Goal: Find specific fact: Find specific fact

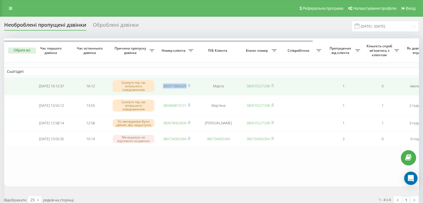
drag, startPoint x: 160, startPoint y: 85, endPoint x: 187, endPoint y: 85, distance: 26.9
click at [187, 85] on td "380971865629" at bounding box center [176, 86] width 39 height 18
copy link "380971865629"
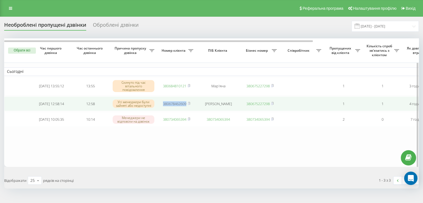
drag, startPoint x: 160, startPoint y: 105, endPoint x: 188, endPoint y: 106, distance: 27.8
click at [188, 106] on td "380678462609" at bounding box center [176, 103] width 39 height 15
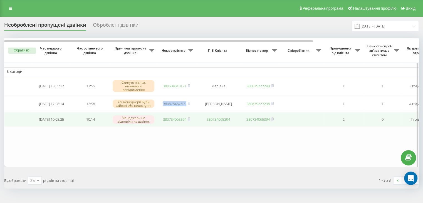
copy link "380678462609"
